Goal: Obtain resource: Obtain resource

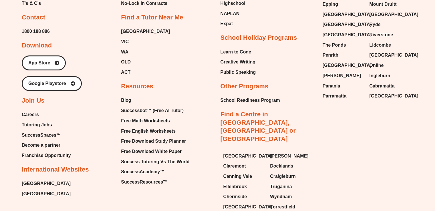
scroll to position [2459, 0]
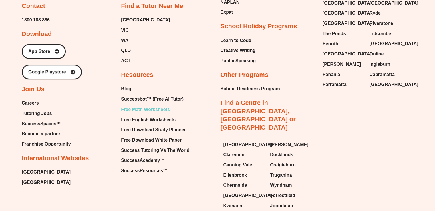
click at [156, 105] on span "Free Math Worksheets" at bounding box center [145, 109] width 49 height 9
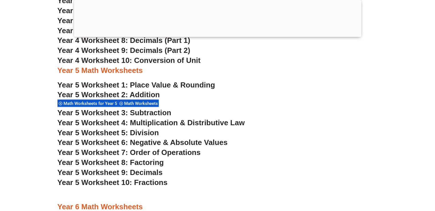
scroll to position [1145, 0]
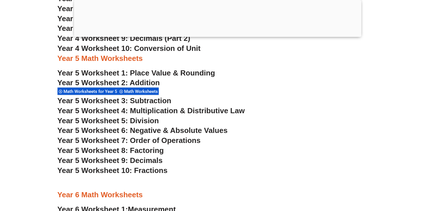
click at [144, 118] on span "Year 5 Worksheet 5: Division" at bounding box center [108, 120] width 102 height 9
click at [28, 103] on section "Year 4 Math Worksheets Math Worksheets Year 4 Math Worksheets Year 4 Worksheet …" at bounding box center [217, 122] width 435 height 386
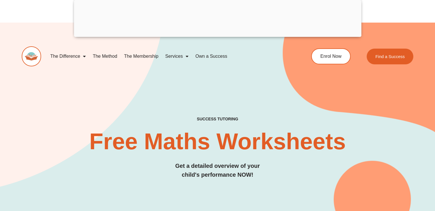
click at [30, 51] on img at bounding box center [31, 56] width 19 height 20
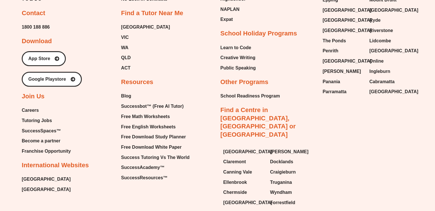
scroll to position [2471, 0]
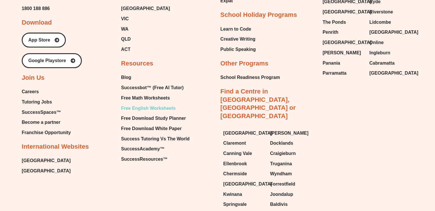
click at [143, 104] on span "Free English Worksheets" at bounding box center [148, 108] width 55 height 9
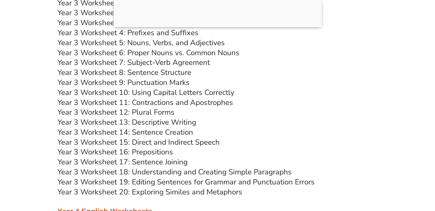
scroll to position [2186, 0]
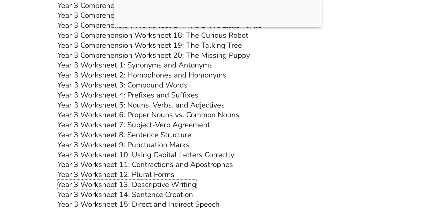
drag, startPoint x: 0, startPoint y: 0, endPoint x: 75, endPoint y: 114, distance: 136.7
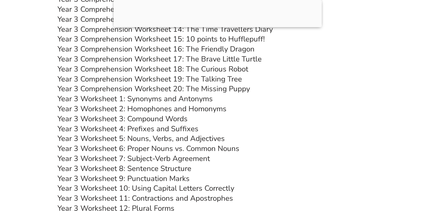
scroll to position [2106, 0]
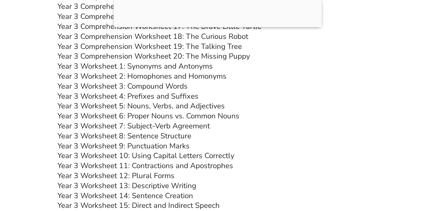
click at [158, 185] on link "Year 3 Worksheet 13: Descriptive Writing" at bounding box center [126, 186] width 139 height 10
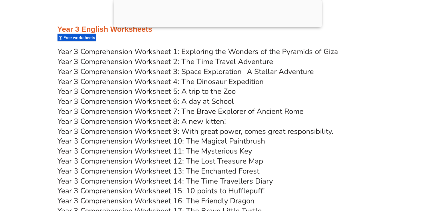
scroll to position [1923, 0]
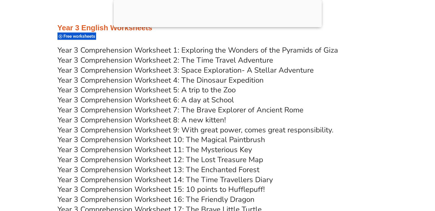
click at [188, 61] on link "Year 3 Comprehension Worksheet 2: The Time Travel Adventure" at bounding box center [165, 60] width 216 height 10
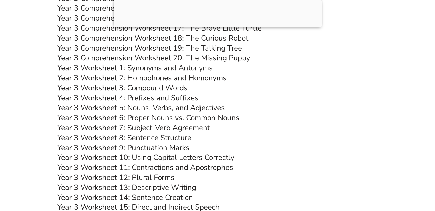
scroll to position [2106, 0]
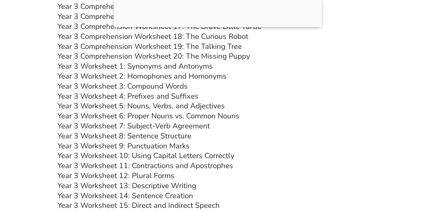
click at [140, 187] on link "Year 3 Worksheet 13: Descriptive Writing" at bounding box center [126, 186] width 139 height 10
